Goal: Check status: Check status

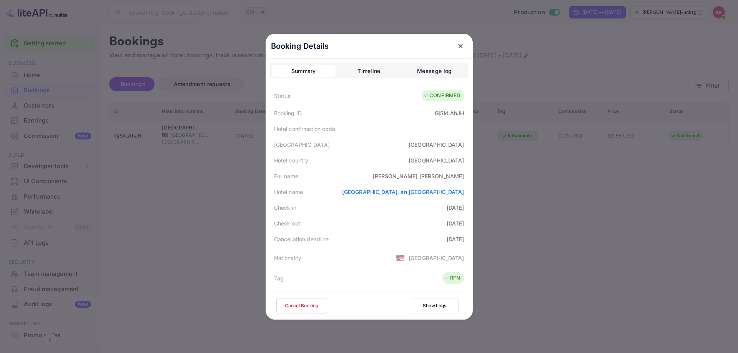
click at [457, 48] on icon "close" at bounding box center [461, 46] width 8 height 8
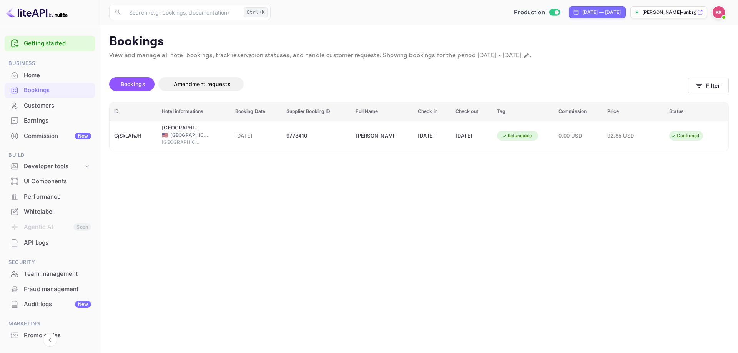
click at [737, 89] on main "Bookings View and manage all hotel bookings, track reservation statuses, and ha…" at bounding box center [419, 189] width 638 height 328
click at [725, 89] on button "Filter" at bounding box center [708, 86] width 41 height 16
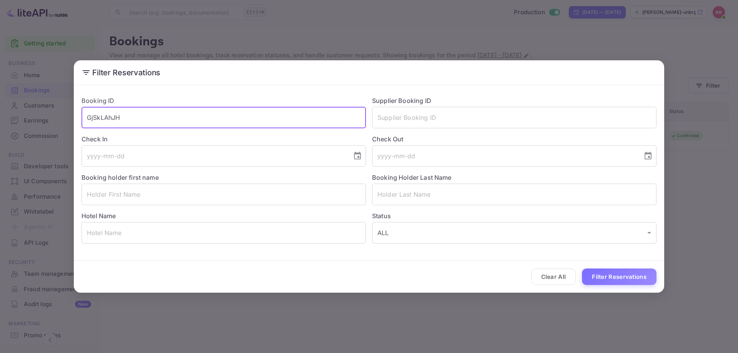
click at [136, 124] on input "GjSkLAhJH" at bounding box center [223, 118] width 284 height 22
paste input "S8GZho7Ek"
type input "S8GZho7Ek"
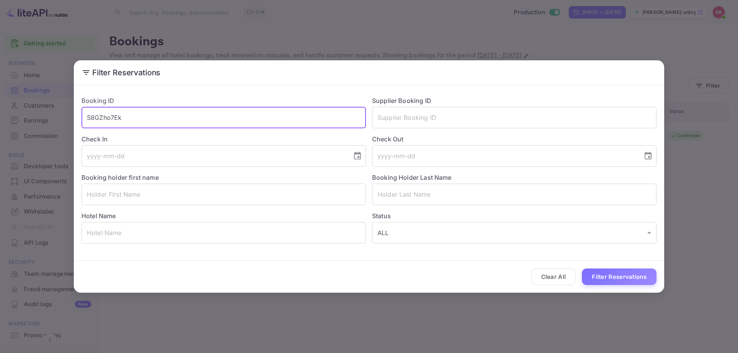
click at [617, 279] on button "Filter Reservations" at bounding box center [619, 277] width 75 height 17
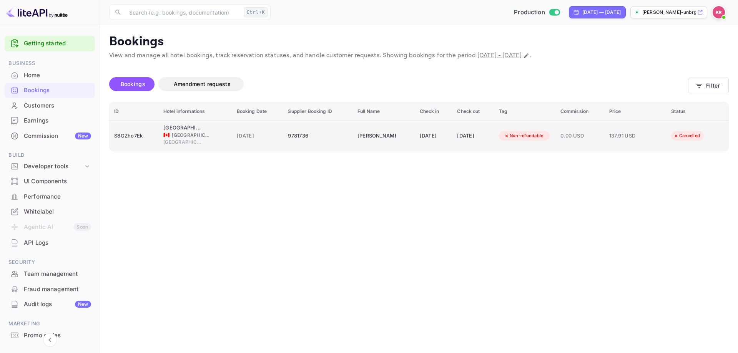
click at [288, 132] on div "9781736" at bounding box center [318, 136] width 60 height 12
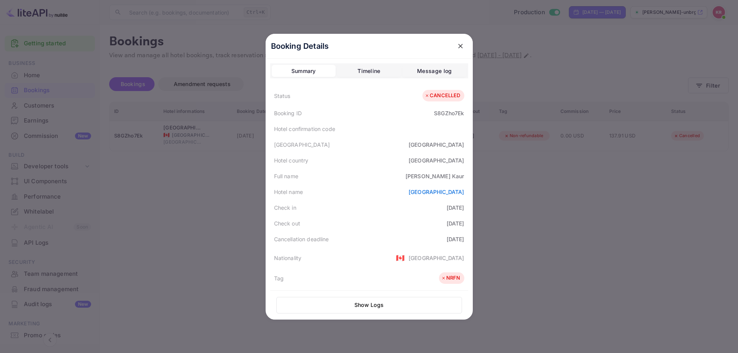
click at [454, 51] on button "close" at bounding box center [460, 46] width 14 height 14
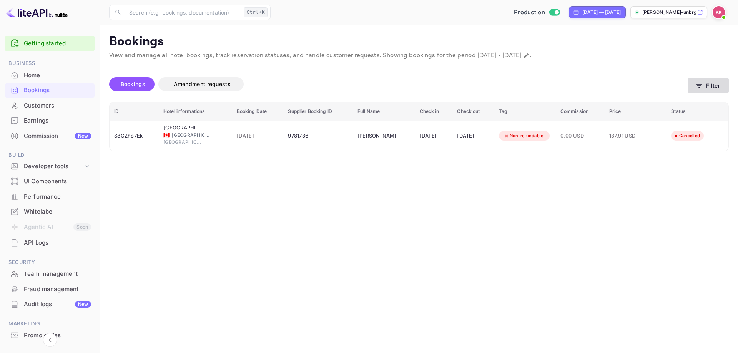
click at [718, 90] on button "Filter" at bounding box center [708, 86] width 41 height 16
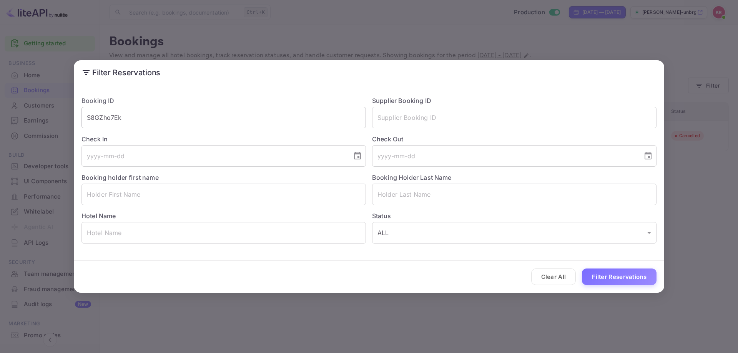
click at [110, 110] on input "S8GZho7Ek" at bounding box center [223, 118] width 284 height 22
click at [111, 111] on input "S8GZho7Ek" at bounding box center [223, 118] width 284 height 22
paste input "v7w8tNFvV"
type input "v7w8tNFvV"
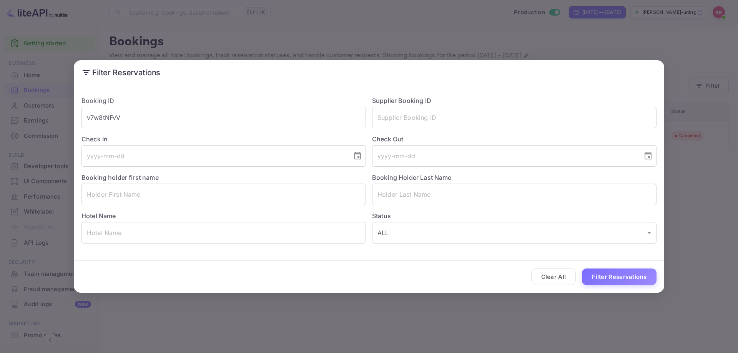
click at [662, 278] on div "Clear All Filter Reservations" at bounding box center [369, 277] width 590 height 32
click at [632, 277] on button "Filter Reservations" at bounding box center [619, 277] width 75 height 17
